Goal: Transaction & Acquisition: Purchase product/service

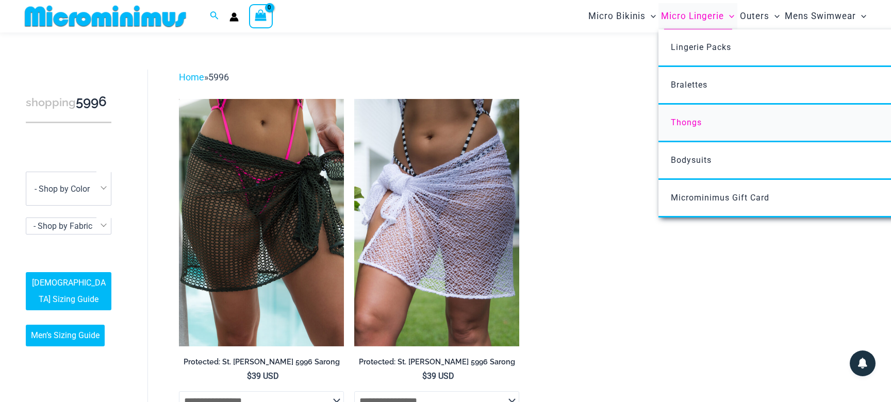
scroll to position [31, 0]
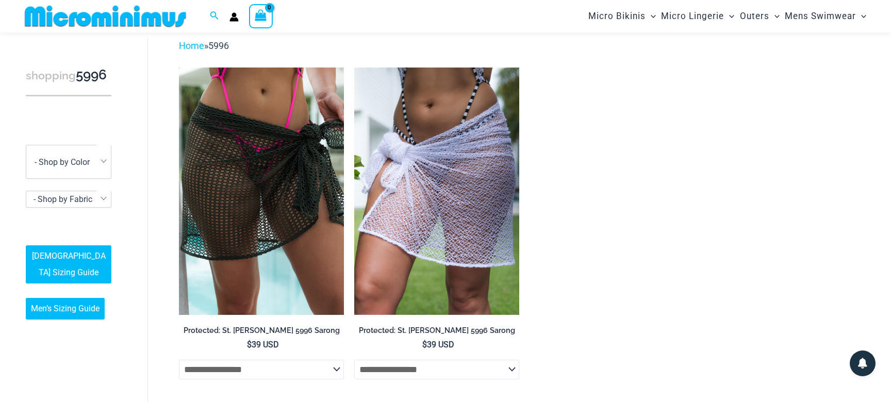
click at [700, 96] on ul "**********" at bounding box center [524, 241] width 691 height 346
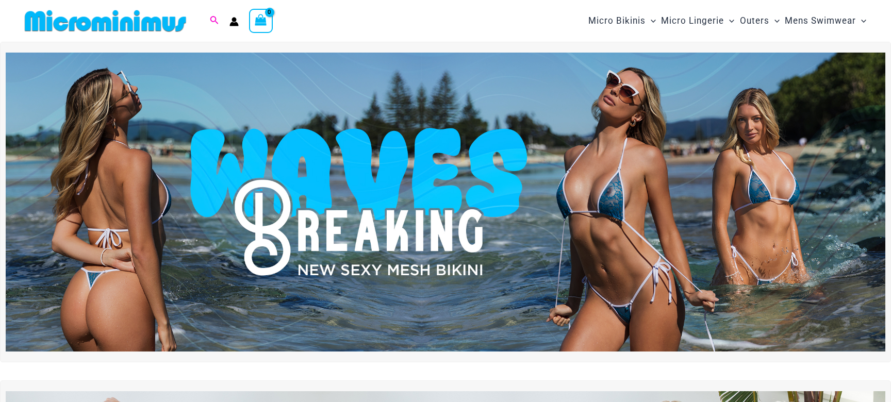
click at [212, 19] on icon "Search icon link" at bounding box center [214, 20] width 8 height 9
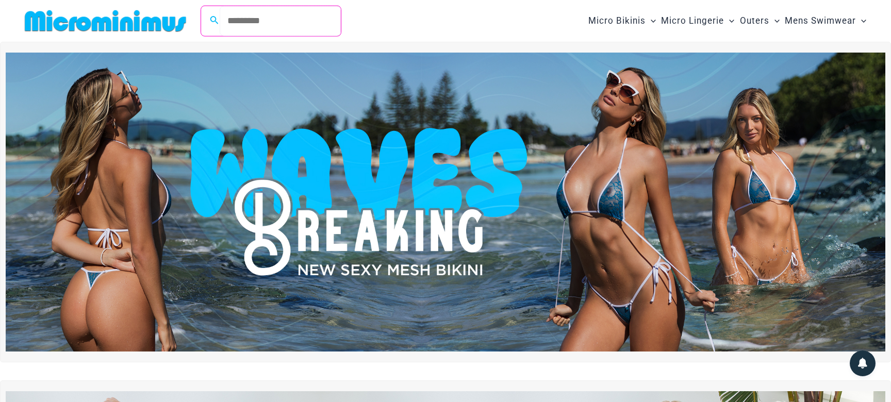
click at [265, 26] on input "Search for: Search" at bounding box center [280, 21] width 121 height 30
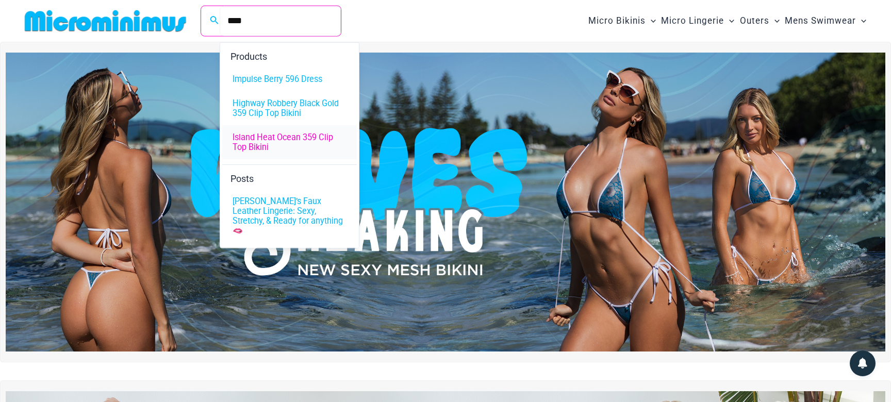
scroll to position [36, 0]
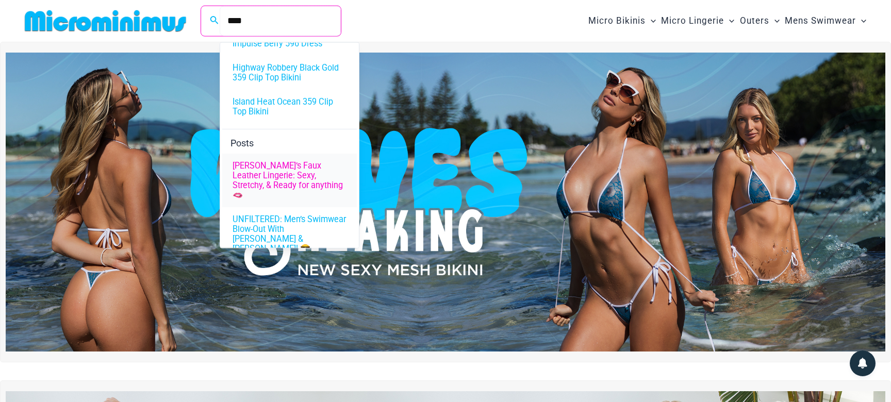
type input "****"
click at [303, 174] on span "Jadey’s Faux Leather Lingerie: Sexy, Stretchy, & Ready for anything 🫦" at bounding box center [289, 180] width 114 height 39
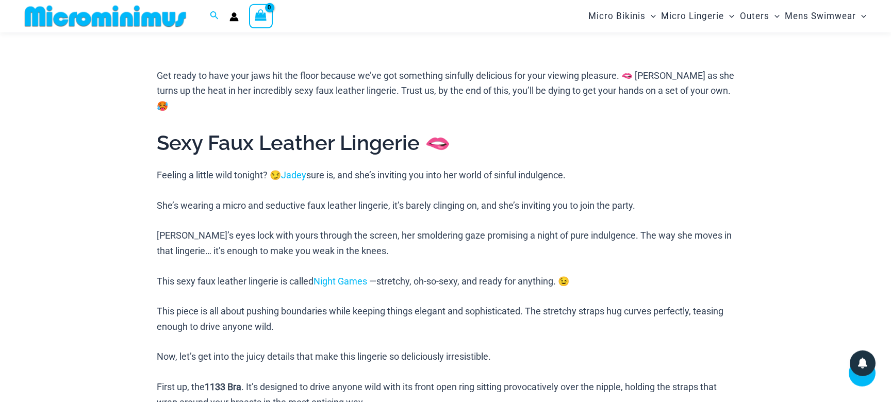
scroll to position [408, 0]
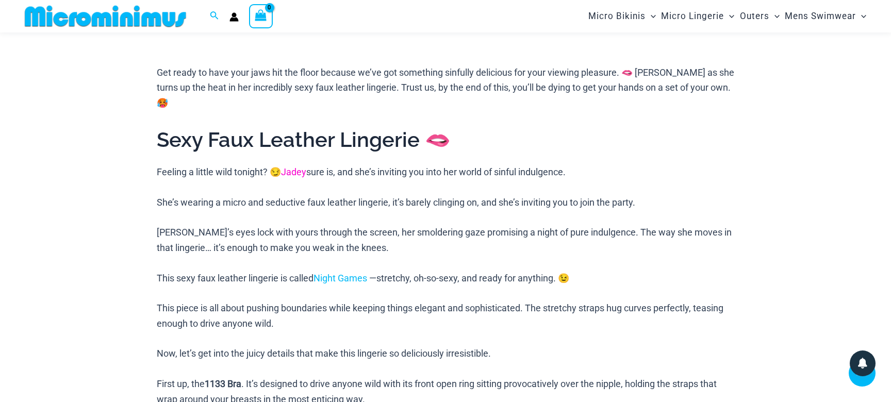
click at [297, 166] on link "Jadey" at bounding box center [293, 171] width 25 height 11
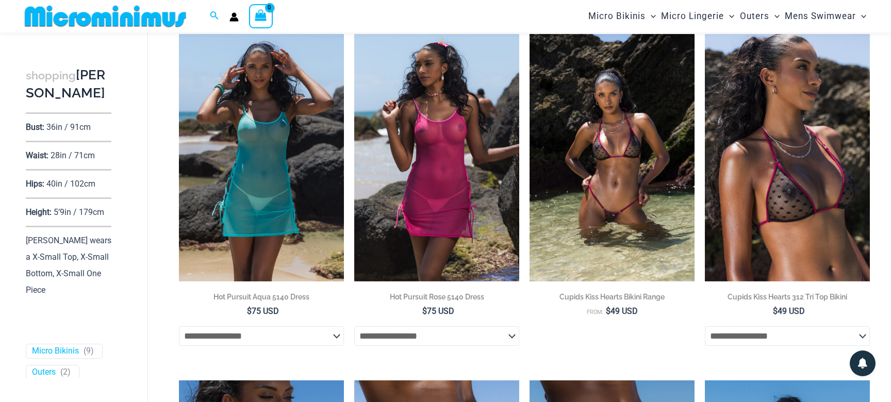
scroll to position [102, 0]
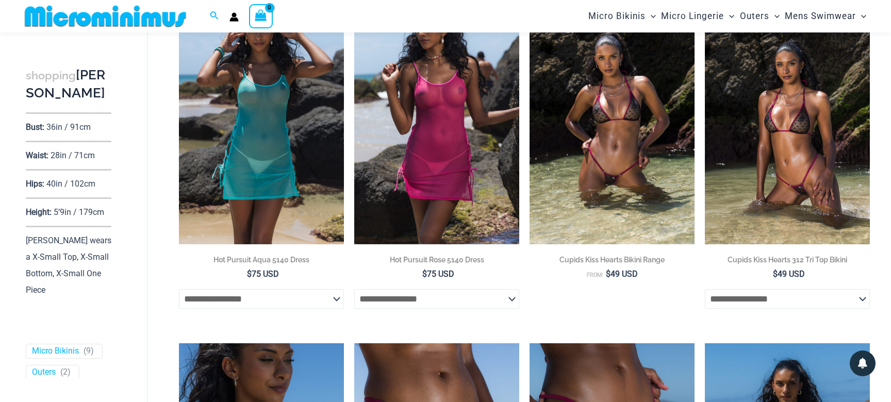
click at [704, 289] on select "**********" at bounding box center [786, 299] width 165 height 20
click at [863, 300] on select "**********" at bounding box center [786, 299] width 165 height 20
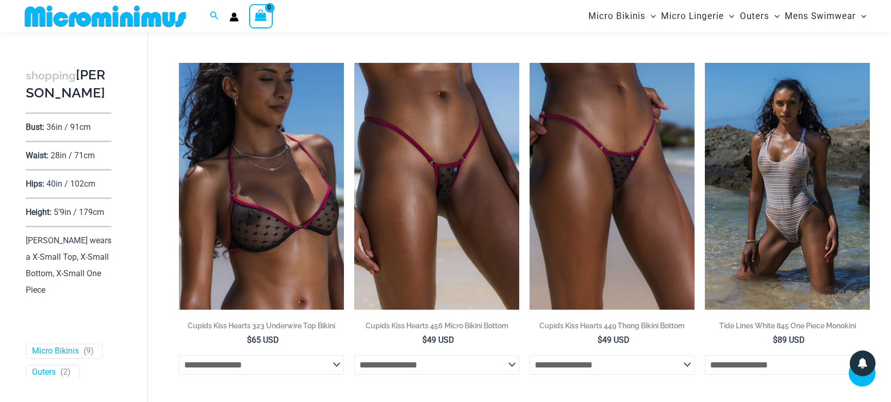
scroll to position [399, 0]
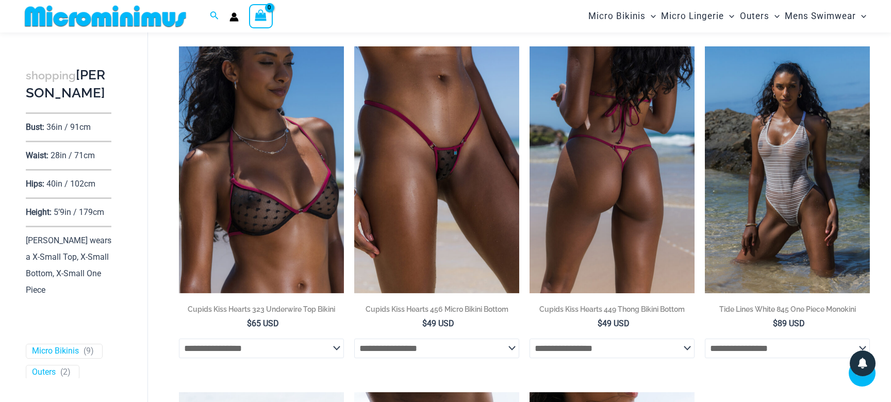
click at [529, 339] on select "**********" at bounding box center [611, 349] width 165 height 20
click at [686, 347] on select "**********" at bounding box center [611, 349] width 165 height 20
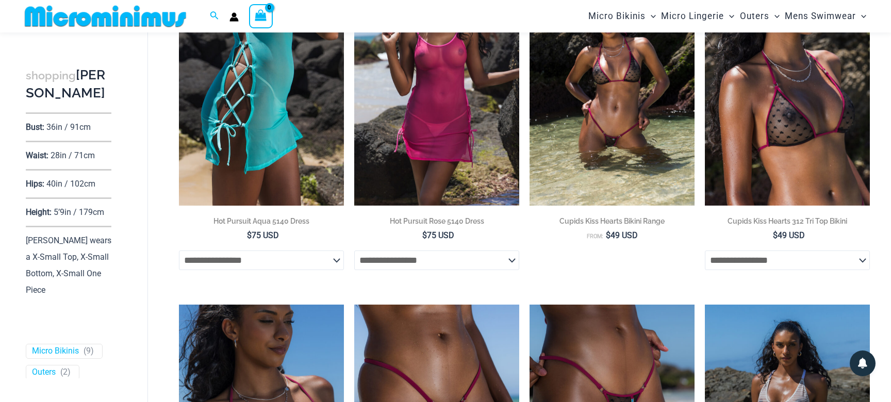
scroll to position [0, 0]
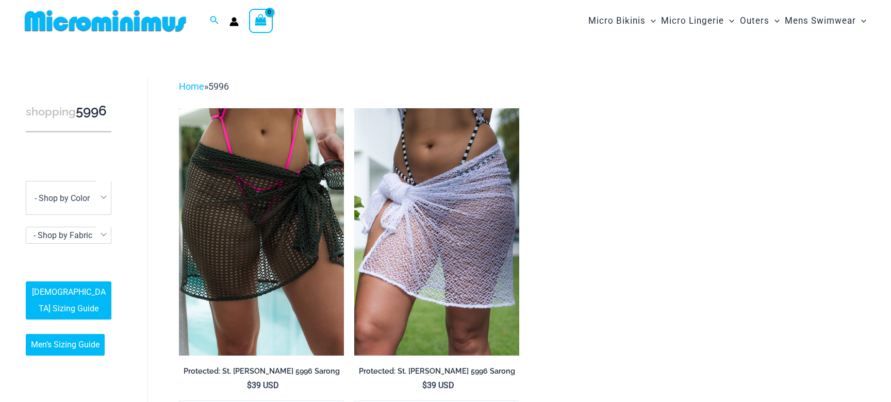
click at [225, 86] on span "5996" at bounding box center [218, 86] width 21 height 11
click at [84, 111] on h3 "shopping 5996" at bounding box center [69, 112] width 86 height 18
click at [91, 112] on h3 "shopping 5996" at bounding box center [69, 112] width 86 height 18
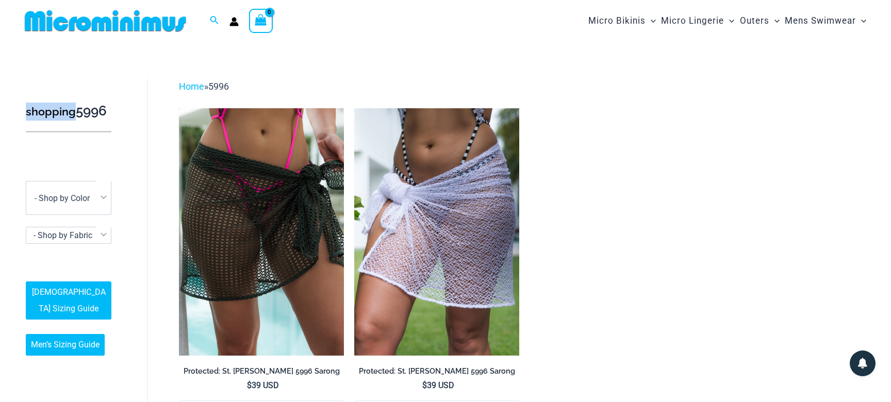
click at [102, 112] on h3 "shopping 5996" at bounding box center [69, 112] width 86 height 18
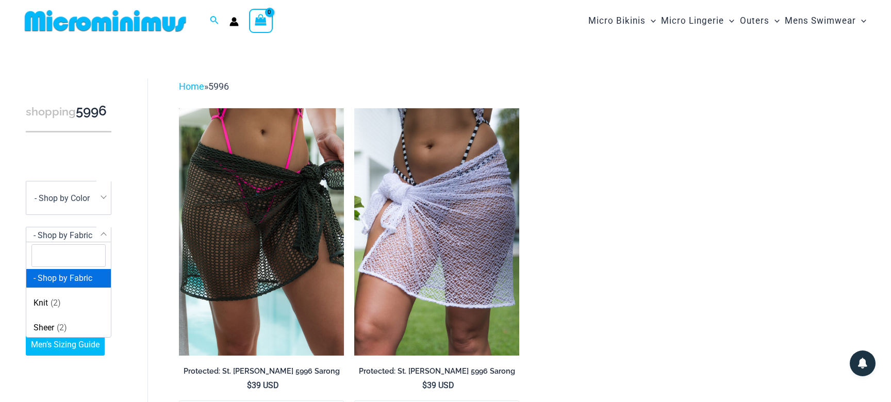
click at [106, 231] on span at bounding box center [103, 234] width 14 height 15
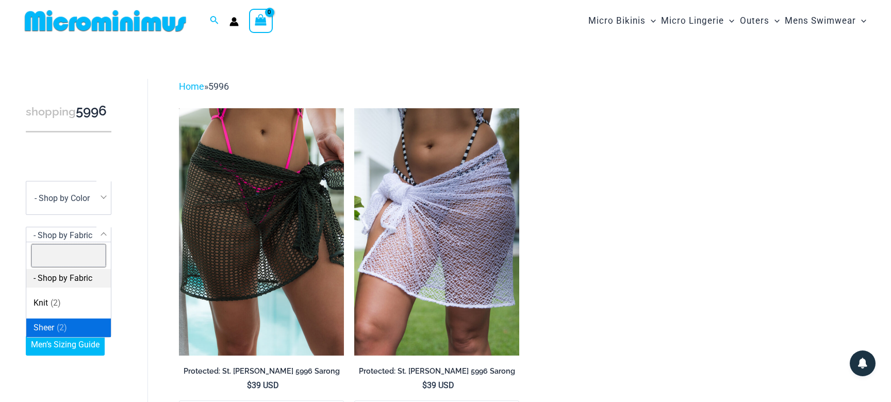
select select "****"
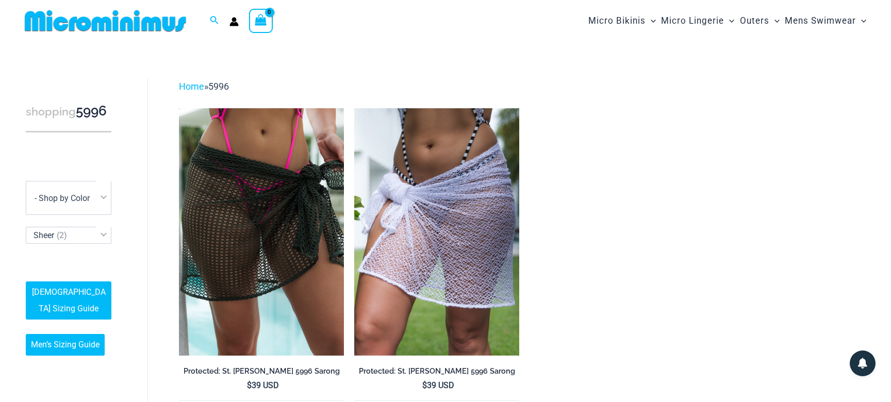
click at [68, 291] on link "[DEMOGRAPHIC_DATA] Sizing Guide" at bounding box center [69, 300] width 86 height 38
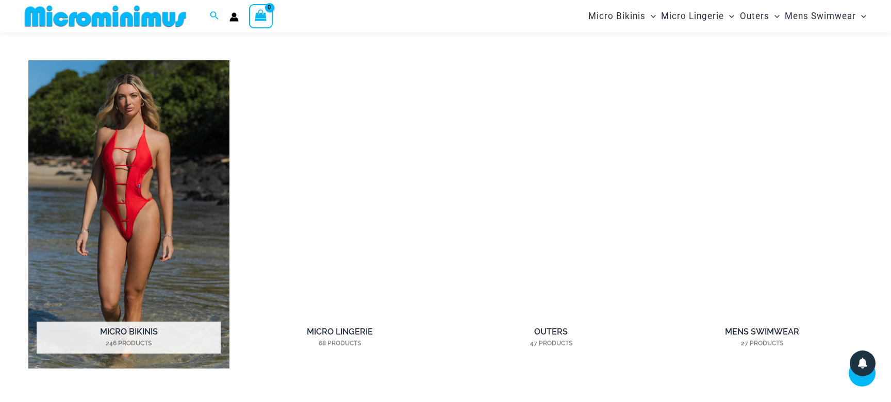
scroll to position [918, 0]
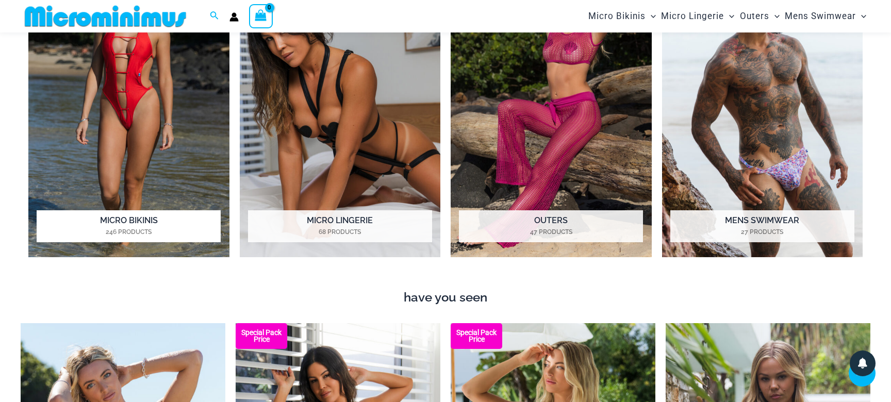
click at [144, 224] on h2 "Micro Bikinis 246 Products" at bounding box center [129, 226] width 184 height 32
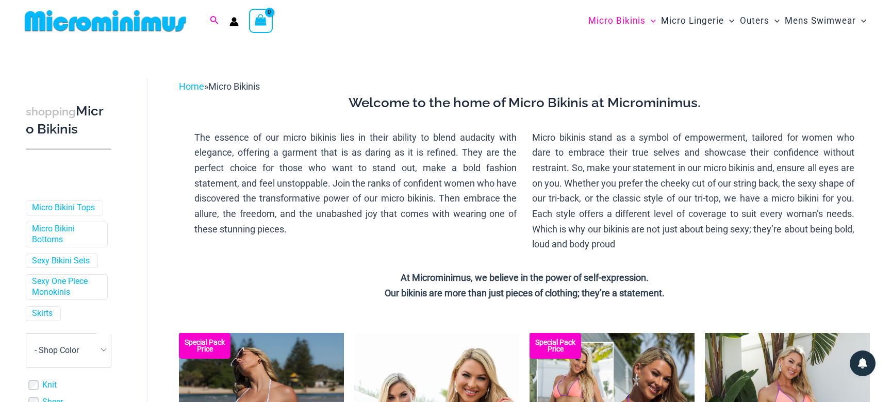
click at [212, 18] on icon "Search icon link" at bounding box center [214, 20] width 8 height 9
click at [309, 17] on input "Search for: Search" at bounding box center [280, 21] width 121 height 30
type input "****"
click button "Search" at bounding box center [0, 0] width 0 height 0
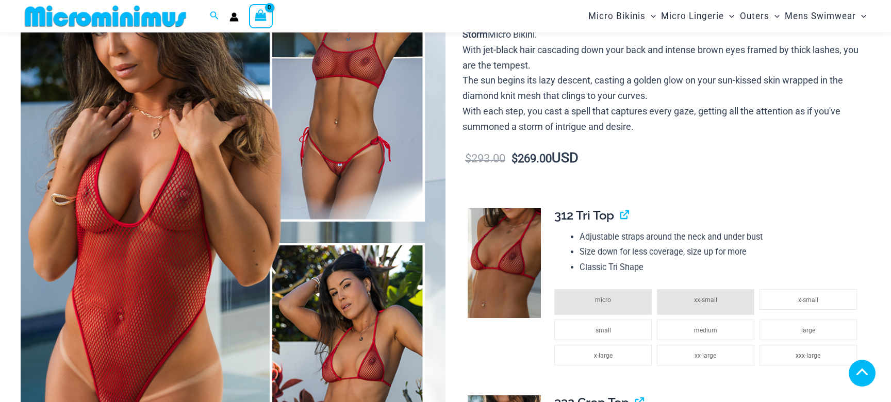
scroll to position [164, 0]
click at [362, 118] on img at bounding box center [233, 232] width 425 height 637
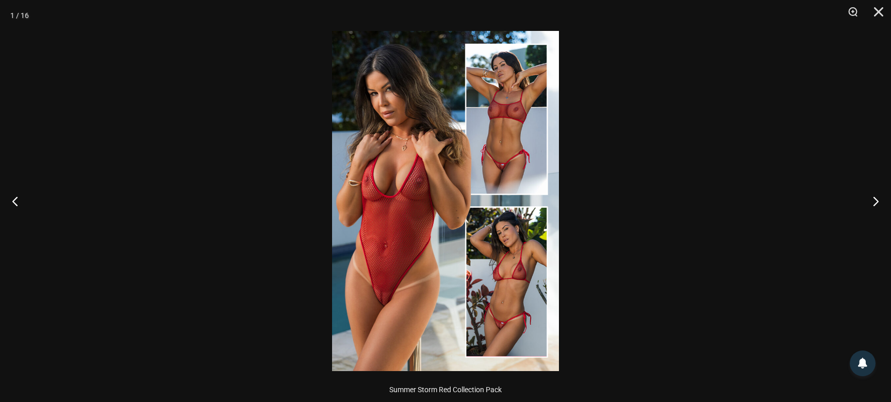
click at [448, 240] on img at bounding box center [445, 201] width 227 height 340
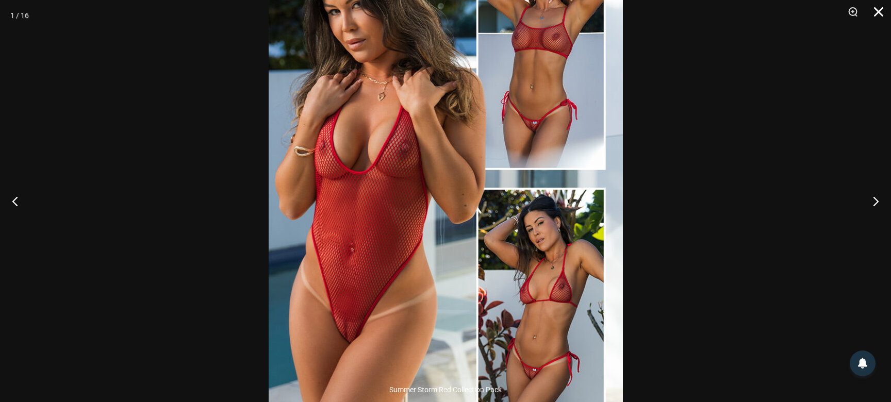
click at [878, 12] on button "Close" at bounding box center [875, 15] width 26 height 31
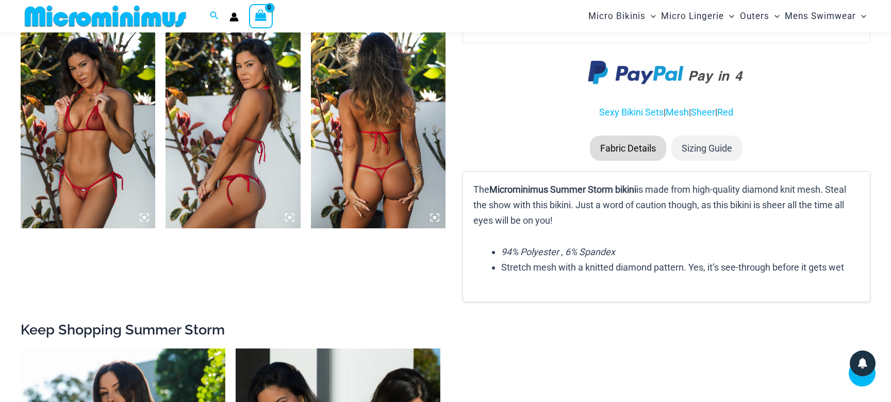
scroll to position [1586, 0]
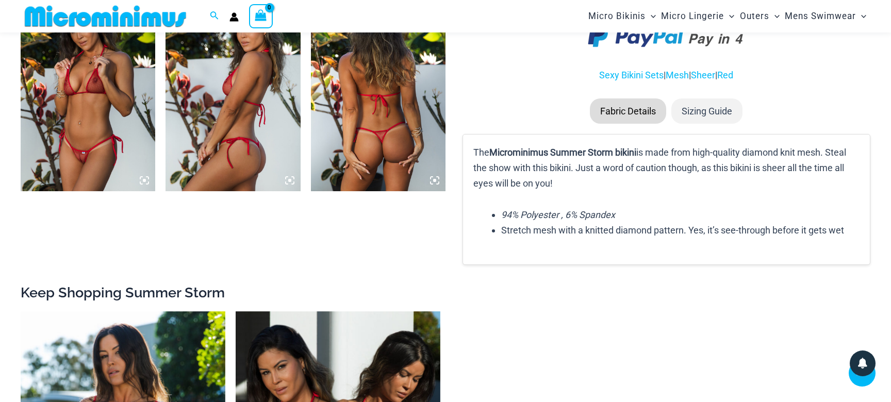
click at [711, 116] on li "Sizing Guide" at bounding box center [706, 111] width 71 height 26
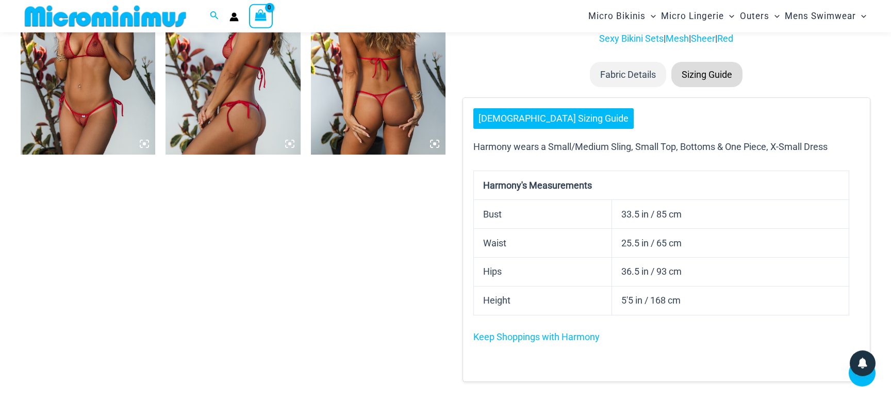
scroll to position [1660, 0]
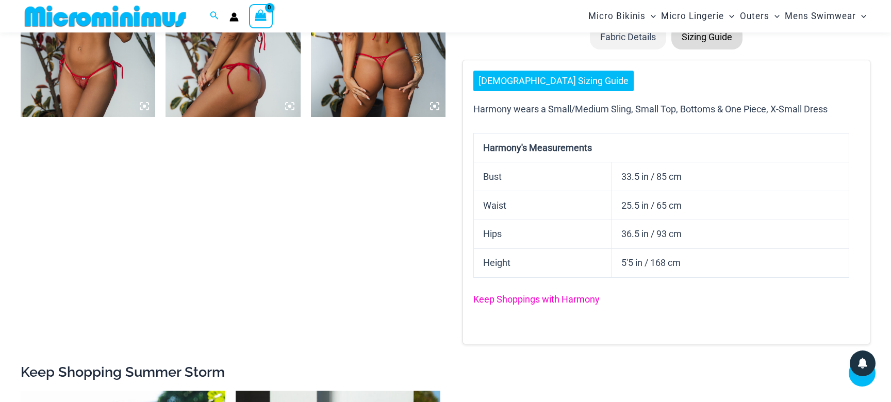
click at [586, 305] on link "Keep Shoppings with Harmony" at bounding box center [536, 299] width 126 height 11
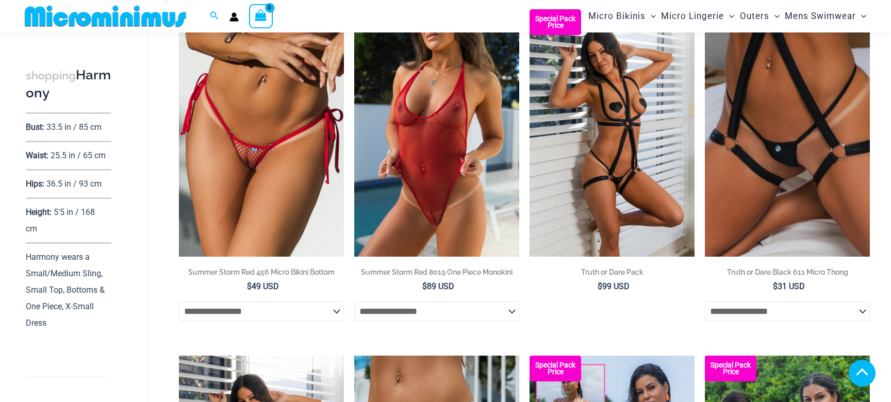
scroll to position [475, 0]
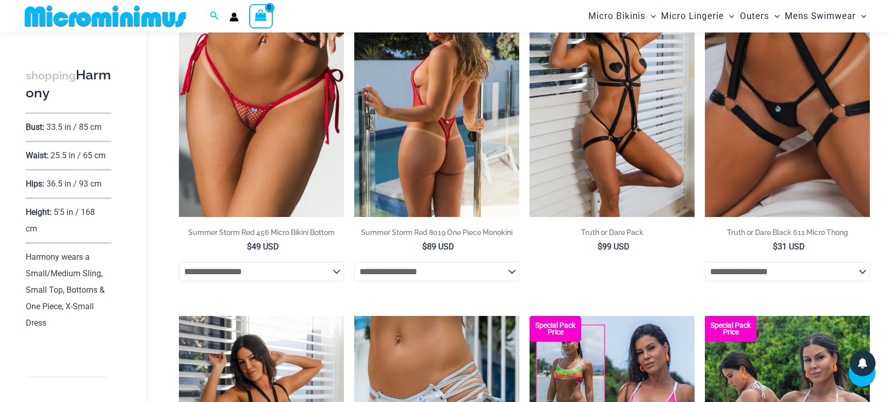
click at [441, 235] on h2 "Summer Storm Red 8019 One Piece Monokini" at bounding box center [436, 232] width 165 height 10
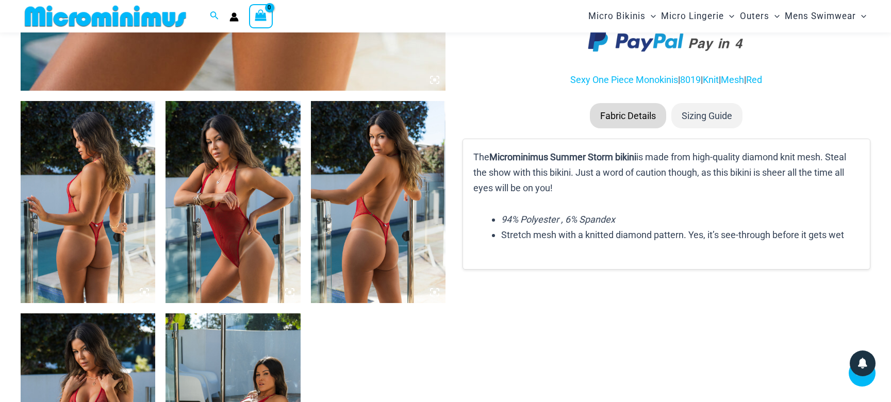
scroll to position [625, 0]
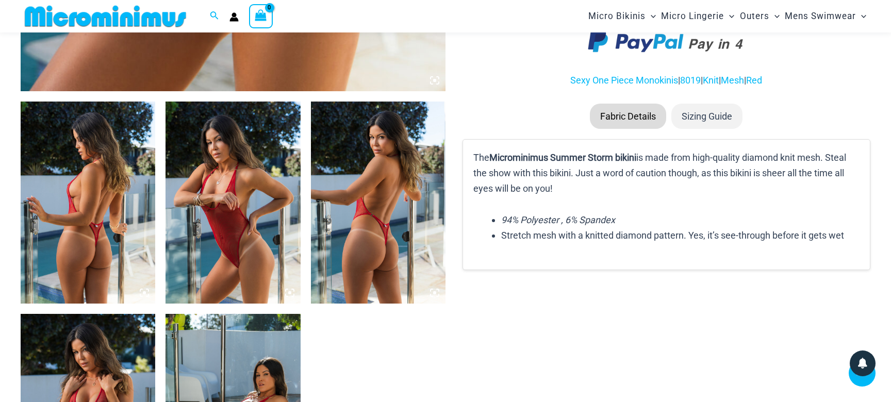
click at [364, 202] on img at bounding box center [378, 203] width 135 height 202
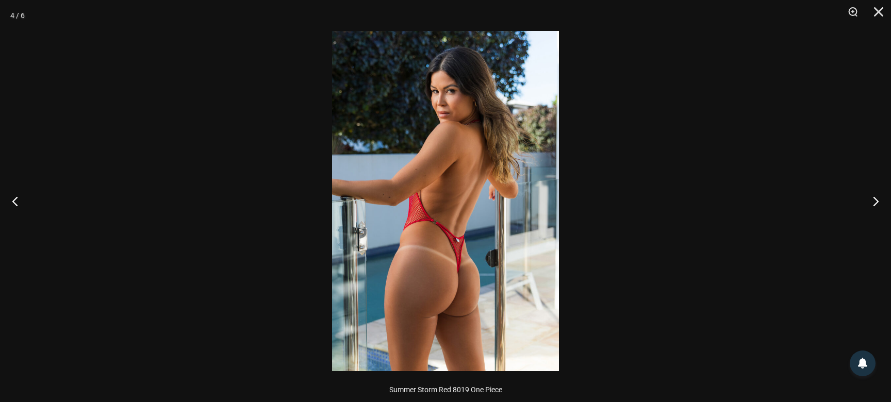
click at [433, 233] on img at bounding box center [445, 201] width 227 height 340
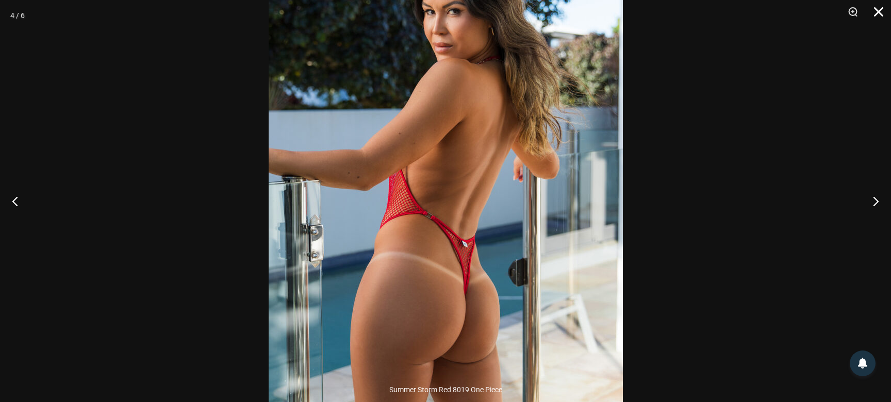
click at [877, 8] on button "Close" at bounding box center [875, 15] width 26 height 31
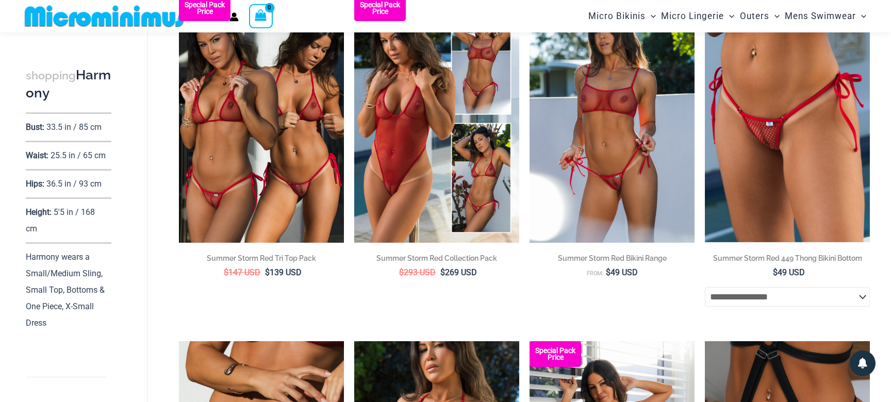
scroll to position [68, 0]
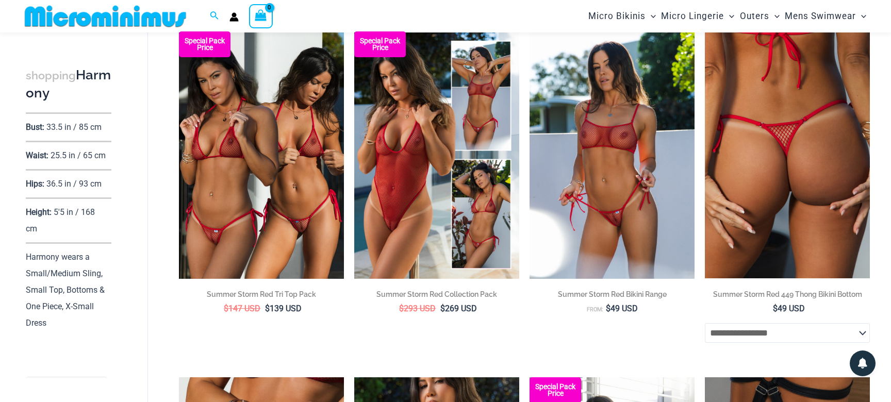
click at [763, 170] on img at bounding box center [786, 154] width 165 height 247
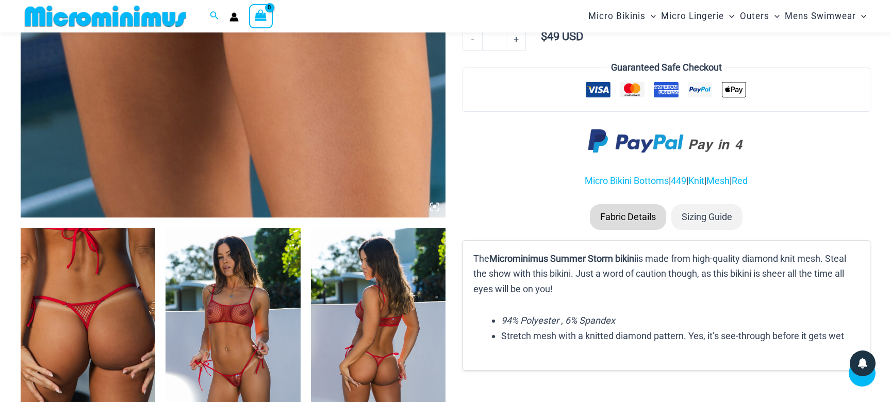
scroll to position [424, 0]
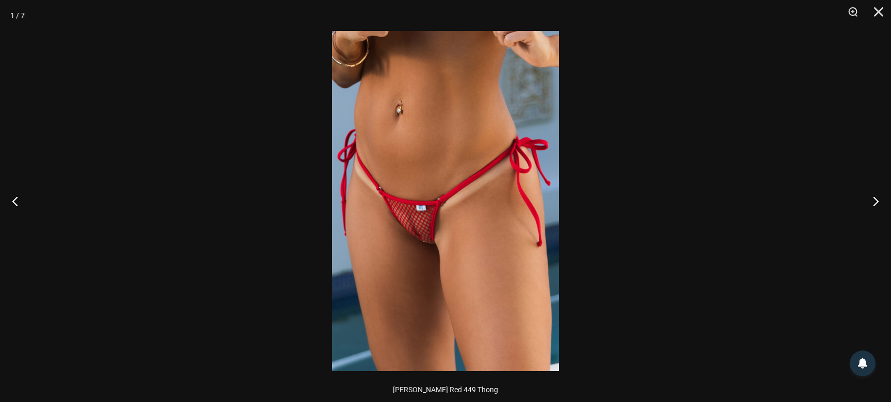
click at [464, 174] on img at bounding box center [445, 201] width 227 height 340
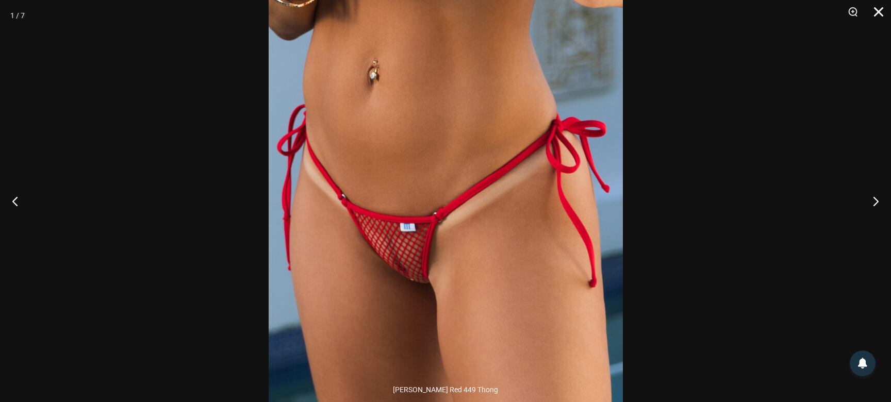
click at [877, 11] on button "Close" at bounding box center [875, 15] width 26 height 31
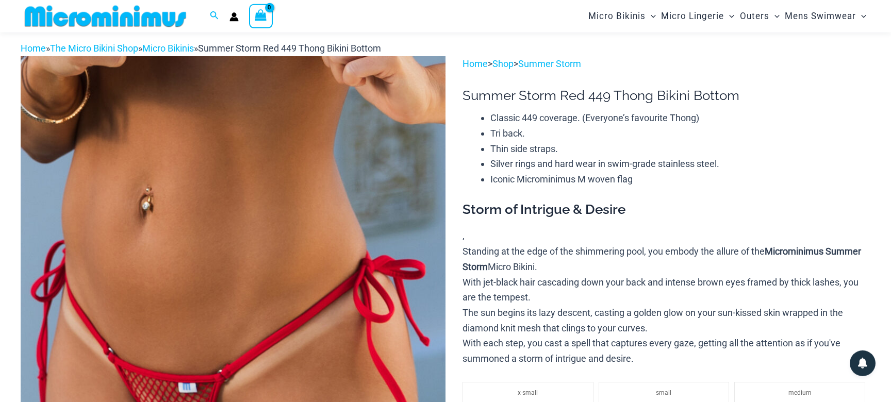
scroll to position [0, 0]
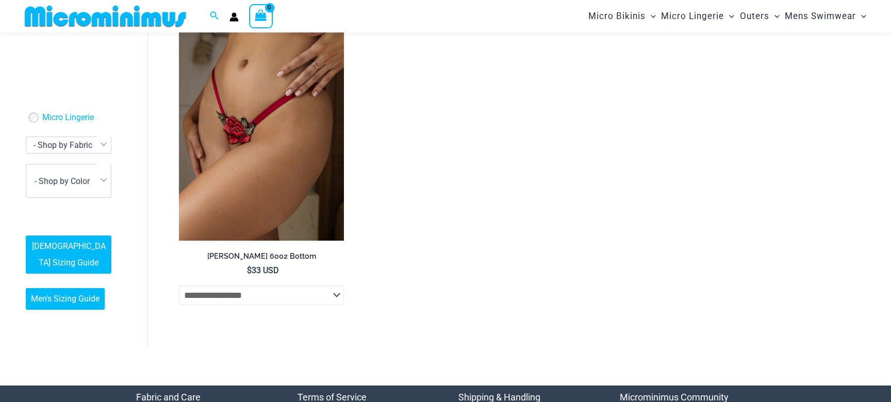
scroll to position [90, 0]
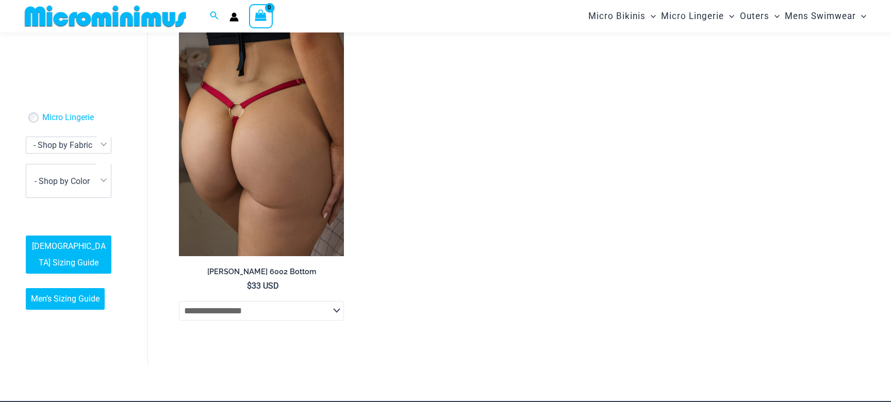
click at [269, 270] on h2 "[PERSON_NAME] 6002 Bottom" at bounding box center [261, 272] width 165 height 10
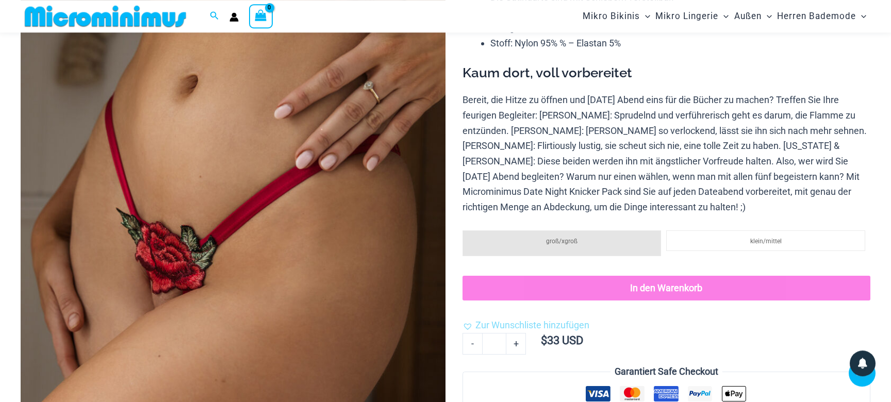
scroll to position [178, 0]
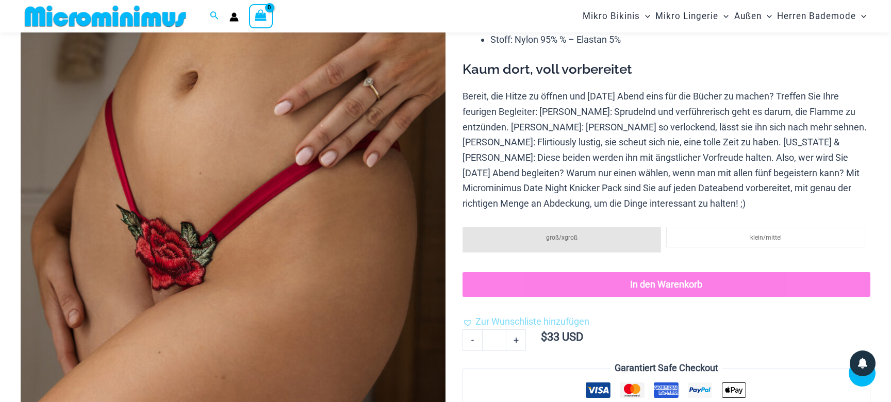
click at [243, 149] on img at bounding box center [233, 219] width 425 height 637
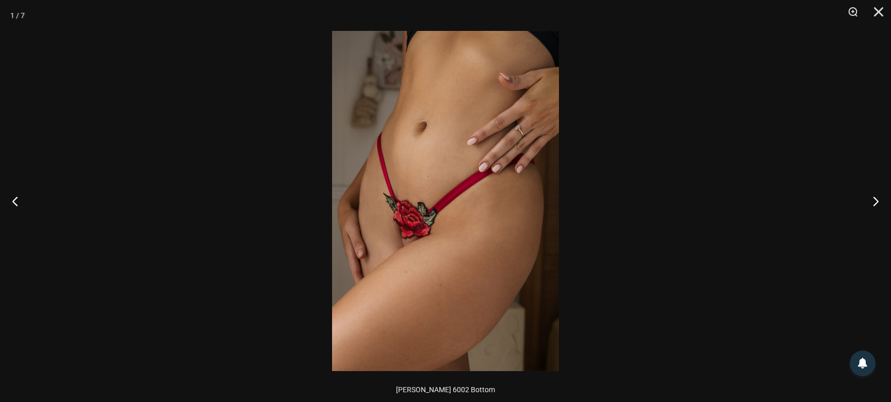
click at [422, 222] on img at bounding box center [445, 201] width 227 height 340
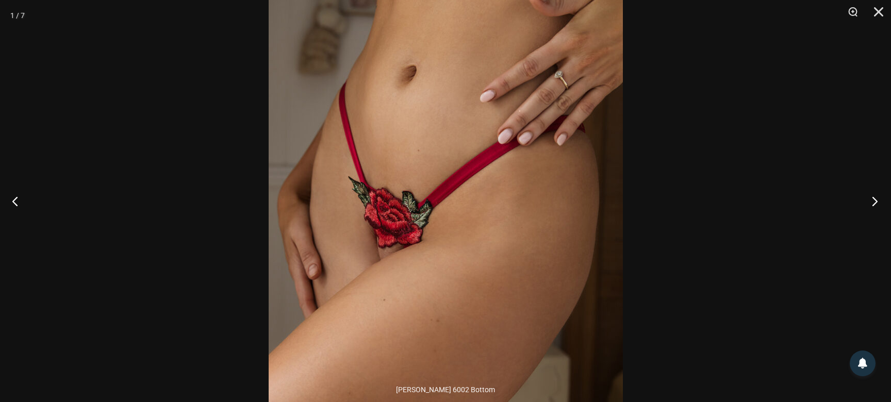
click at [875, 202] on button "Weiter" at bounding box center [871, 201] width 39 height 52
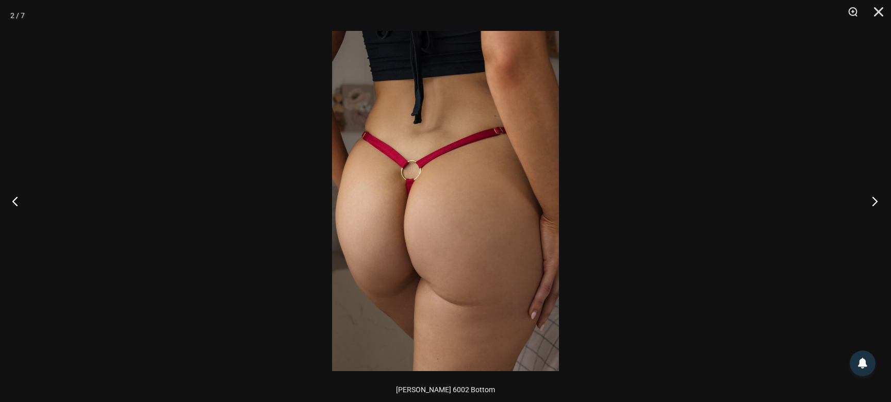
click at [875, 202] on button "Weiter" at bounding box center [871, 201] width 39 height 52
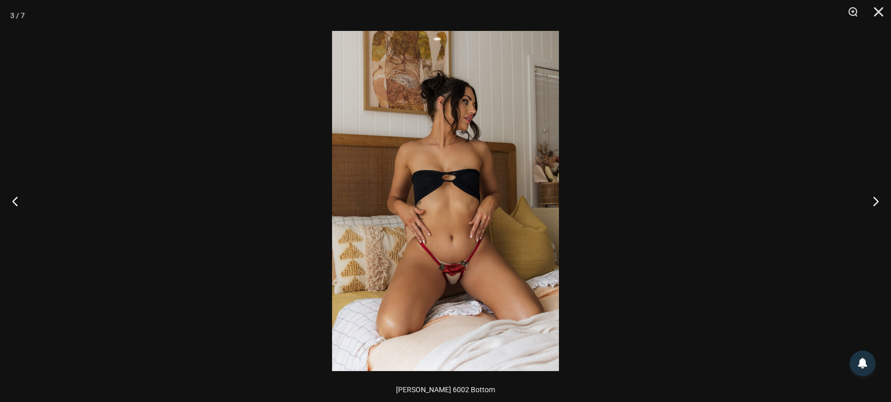
click at [439, 191] on img at bounding box center [445, 201] width 227 height 340
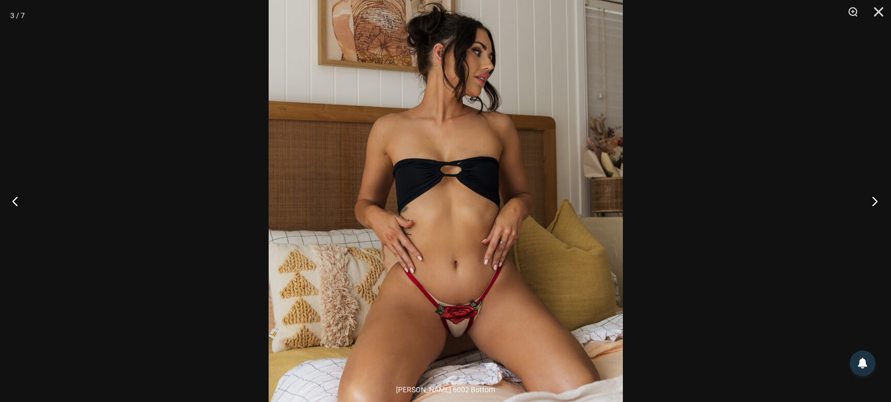
click at [874, 201] on button "Weiter" at bounding box center [871, 201] width 39 height 52
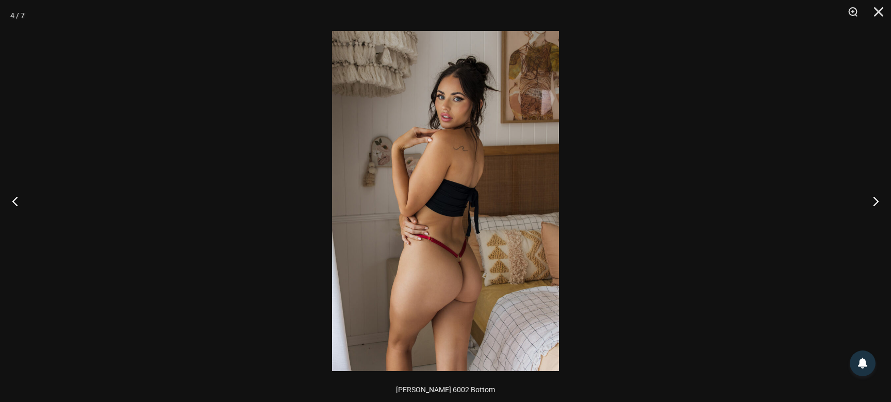
click at [458, 280] on img at bounding box center [445, 201] width 227 height 340
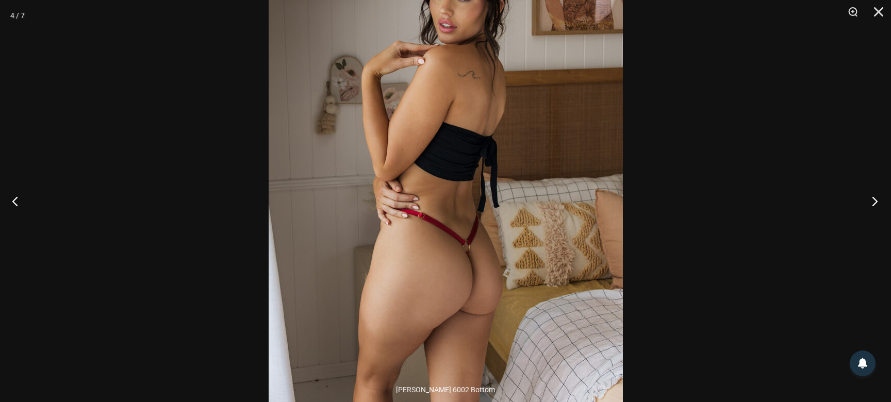
click at [875, 200] on button "Weiter" at bounding box center [871, 201] width 39 height 52
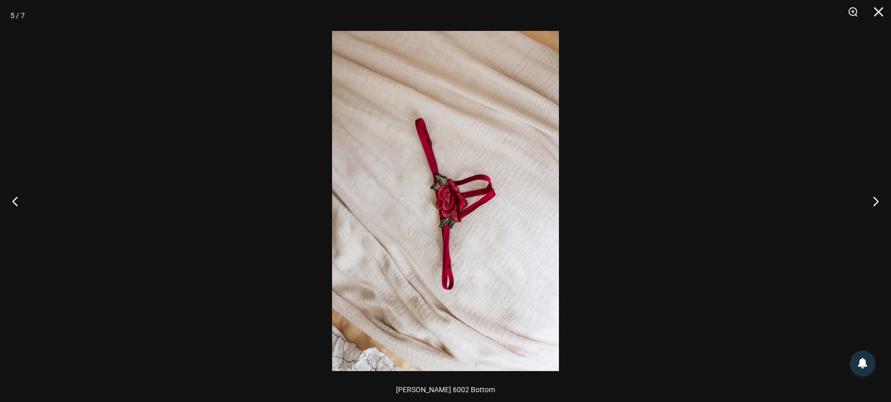
click at [494, 230] on img at bounding box center [445, 201] width 227 height 340
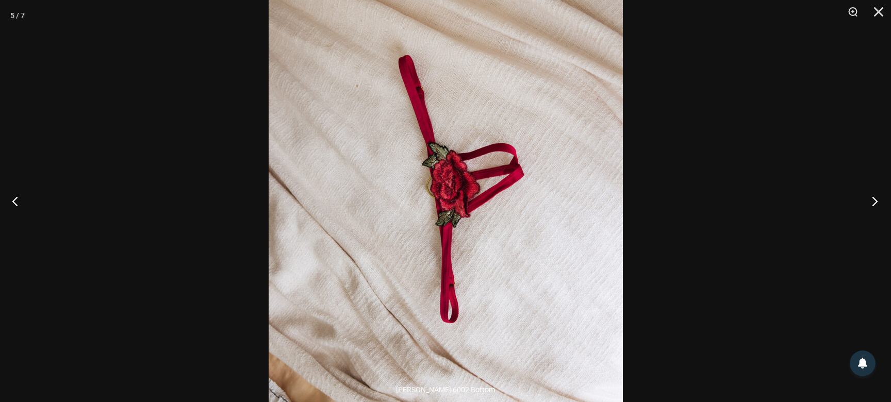
click at [875, 200] on button "Weiter" at bounding box center [871, 201] width 39 height 52
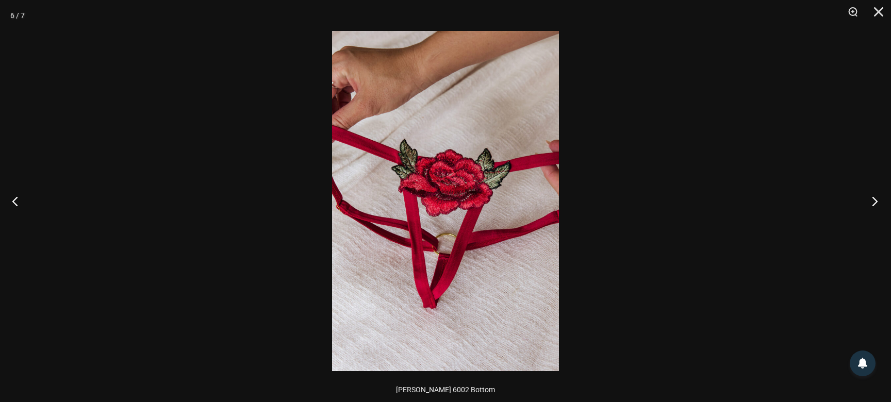
click at [875, 200] on button "Weiter" at bounding box center [871, 201] width 39 height 52
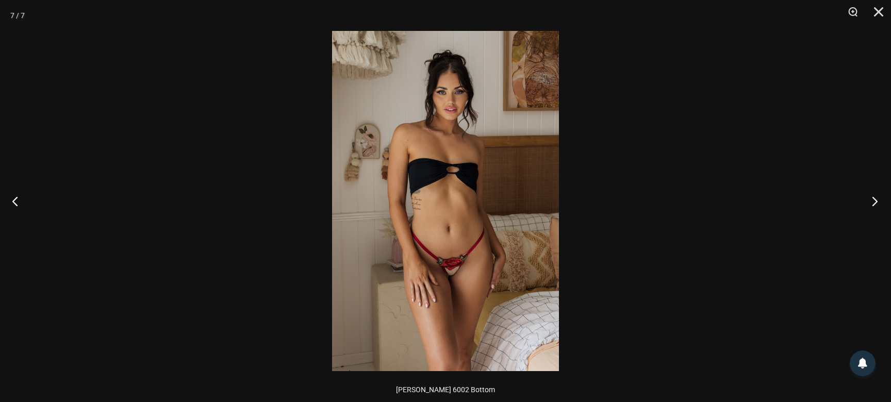
click at [875, 200] on button "Weiter" at bounding box center [871, 201] width 39 height 52
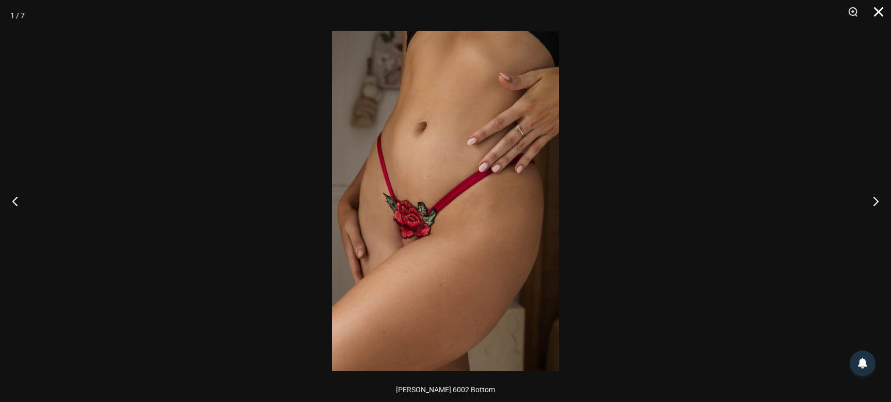
click at [877, 13] on button "Schließen" at bounding box center [875, 15] width 26 height 31
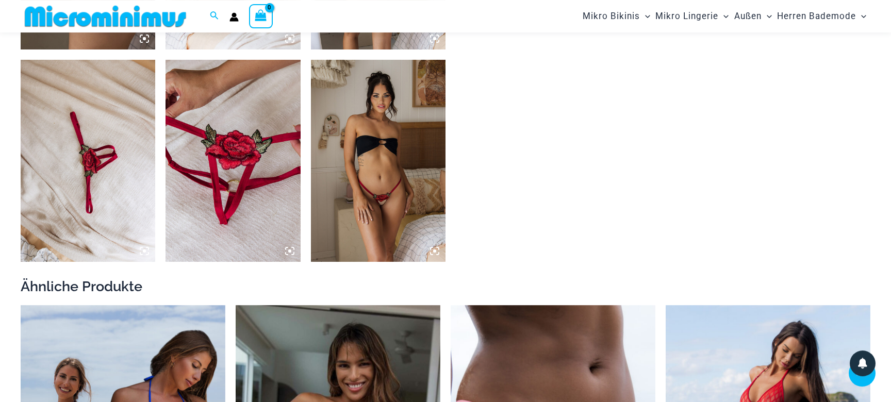
scroll to position [891, 0]
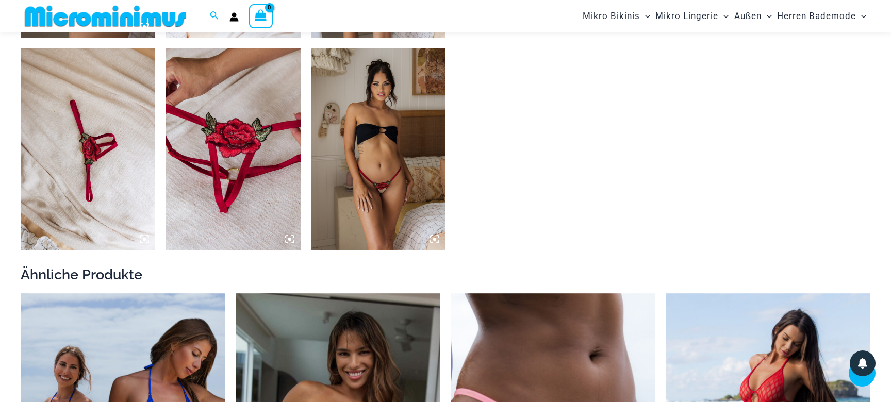
click at [244, 139] on img at bounding box center [232, 149] width 135 height 202
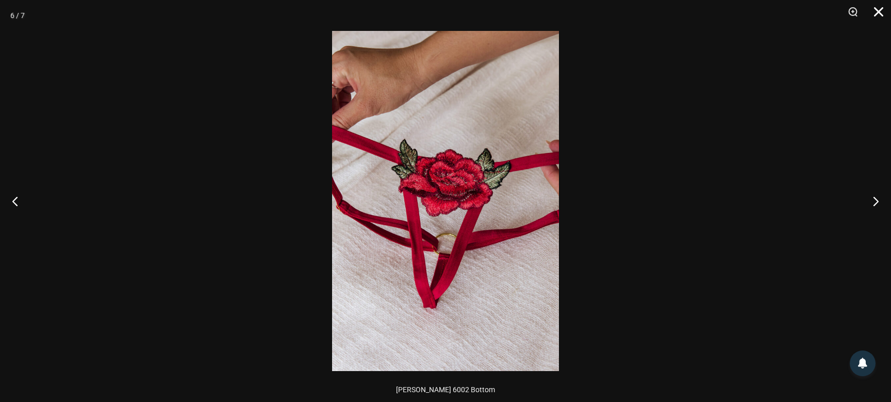
click at [878, 14] on button "Schließen" at bounding box center [875, 15] width 26 height 31
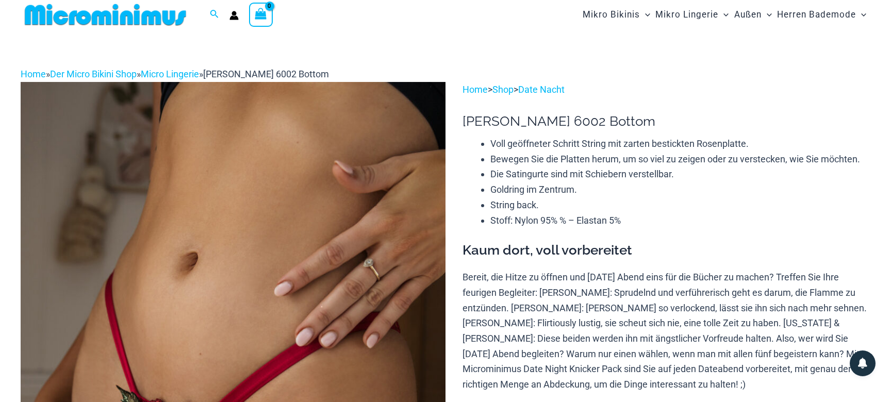
scroll to position [0, 0]
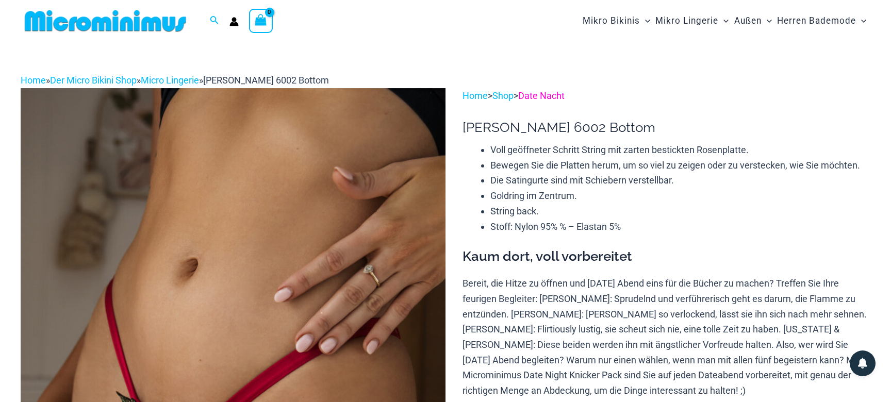
click at [545, 94] on link "Date Nacht" at bounding box center [541, 95] width 46 height 11
